Goal: Task Accomplishment & Management: Manage account settings

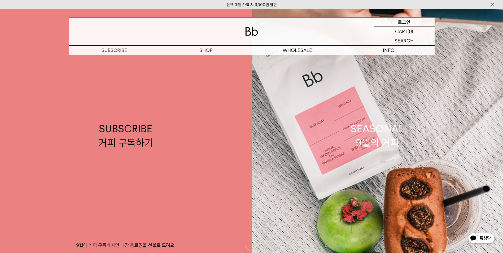
click at [401, 24] on p "로그인" at bounding box center [404, 21] width 13 height 9
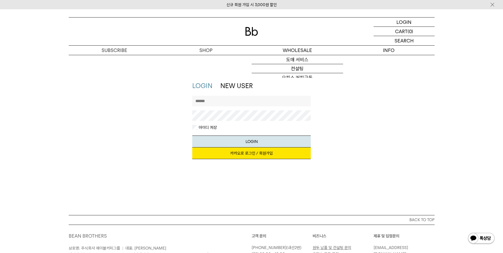
click at [233, 154] on link "카카오로 로그인 / 회원가입" at bounding box center [251, 153] width 118 height 12
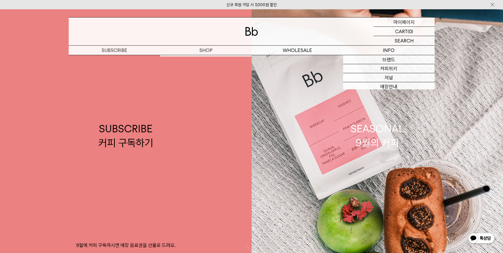
click at [408, 19] on p "마이페이지" at bounding box center [403, 21] width 21 height 9
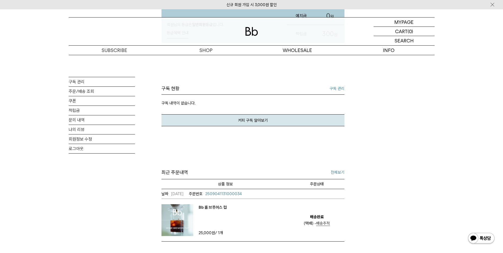
scroll to position [133, 0]
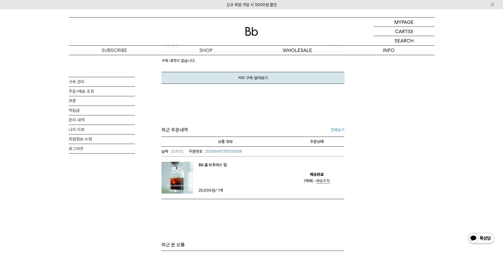
click at [173, 183] on img at bounding box center [177, 178] width 32 height 32
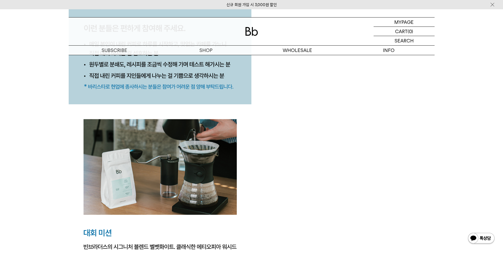
scroll to position [716, 0]
